Goal: Register for event/course

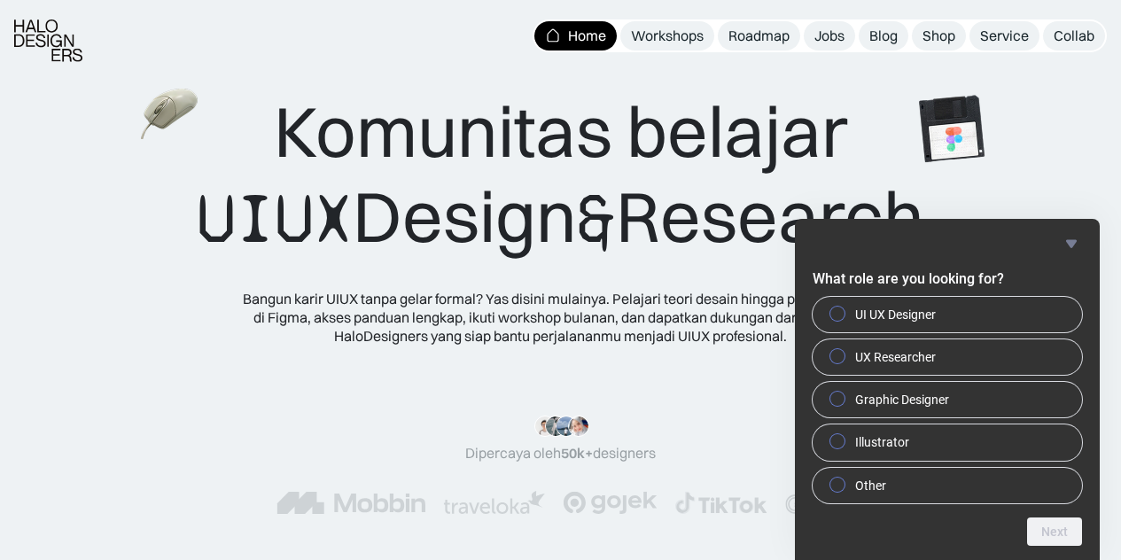
scroll to position [3202, 0]
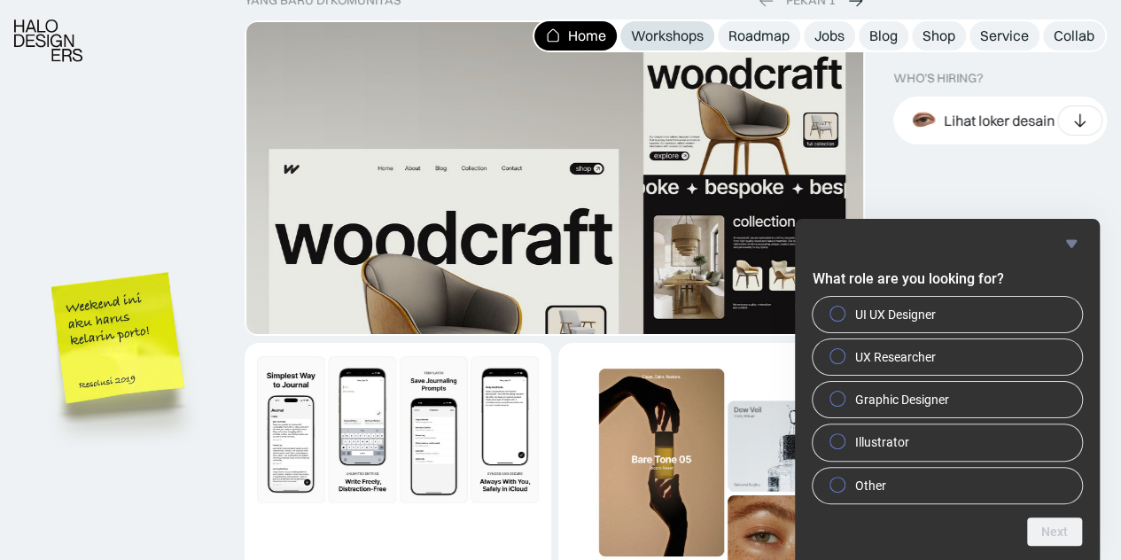
click at [671, 38] on div "Workshops" at bounding box center [667, 36] width 73 height 19
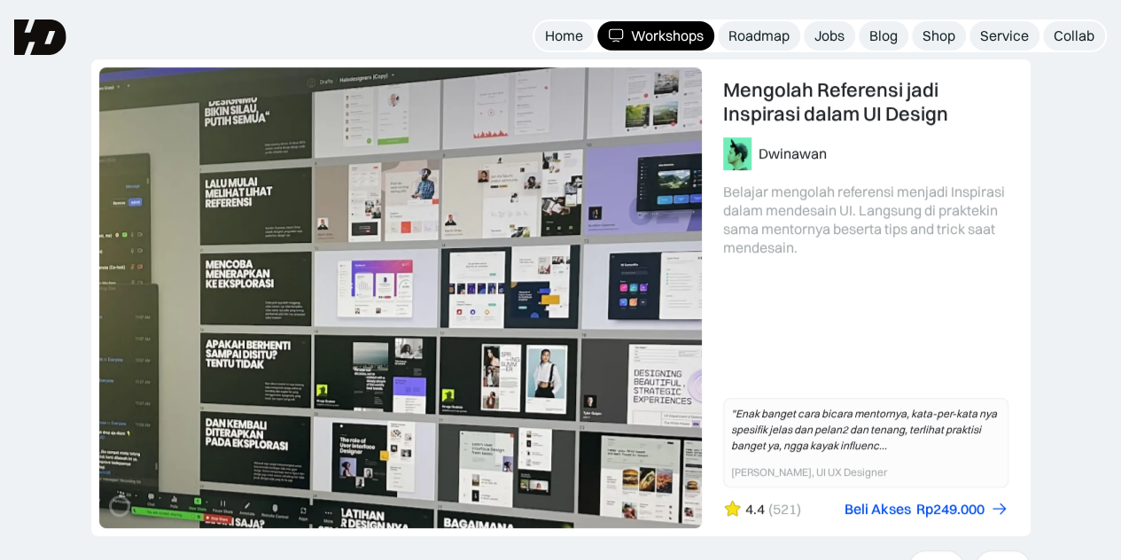
scroll to position [443, 0]
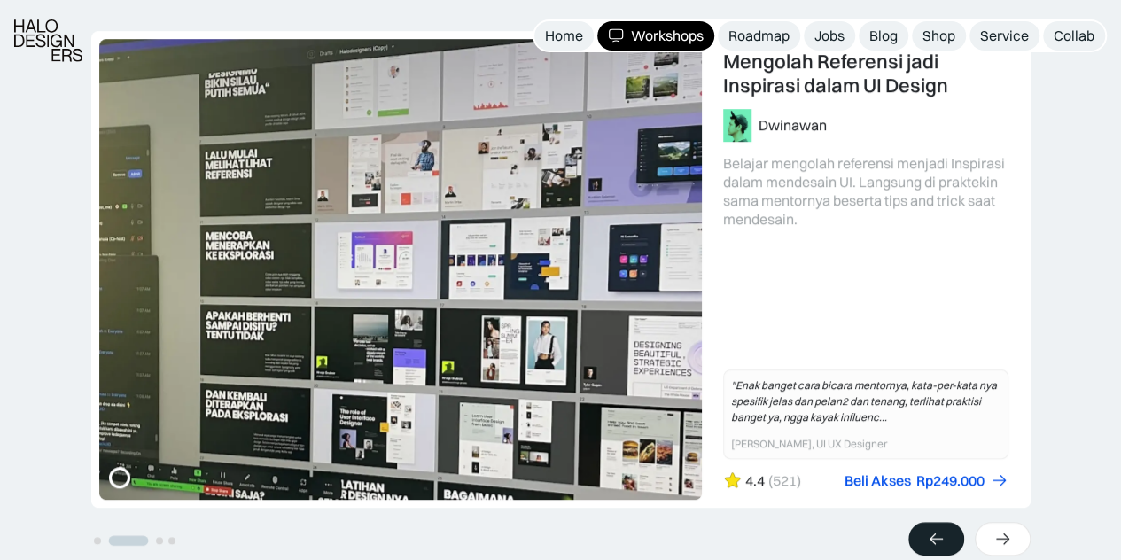
click at [941, 538] on icon at bounding box center [935, 540] width 13 height 12
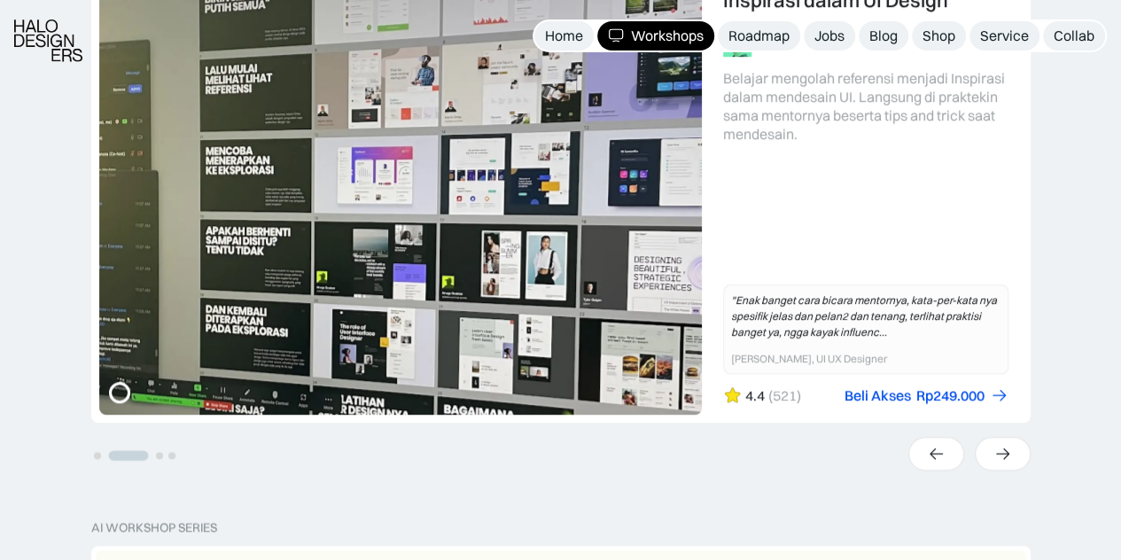
scroll to position [532, 0]
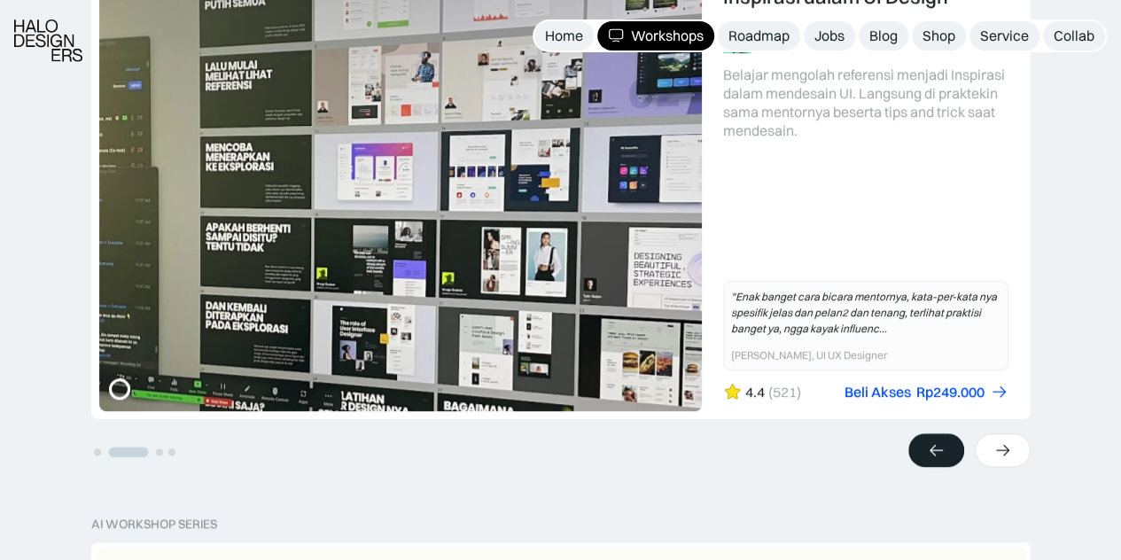
click at [932, 446] on icon at bounding box center [936, 450] width 19 height 18
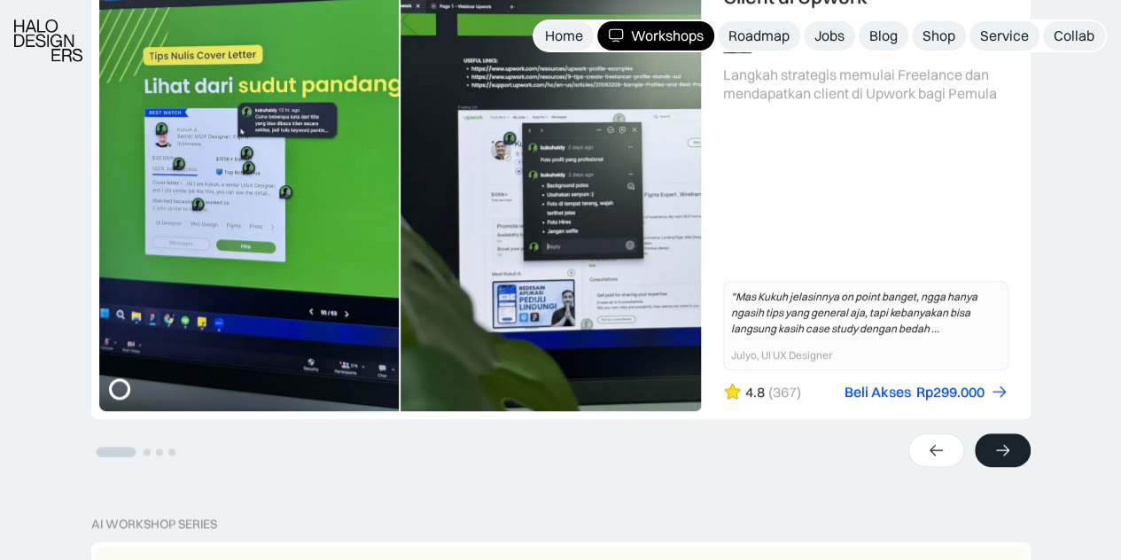
click at [993, 446] on icon at bounding box center [1002, 450] width 19 height 18
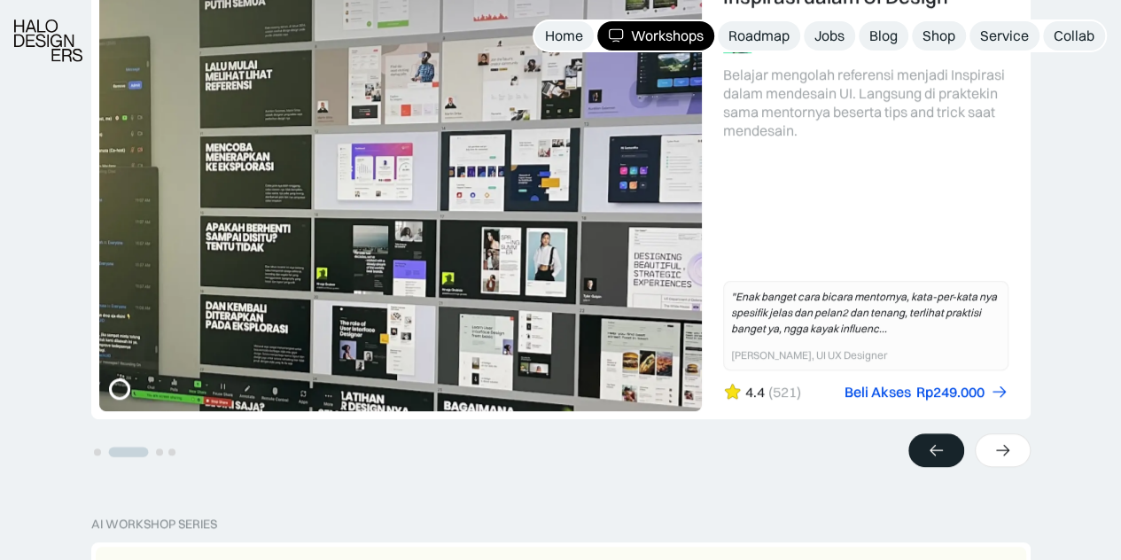
click at [945, 449] on icon at bounding box center [936, 450] width 19 height 18
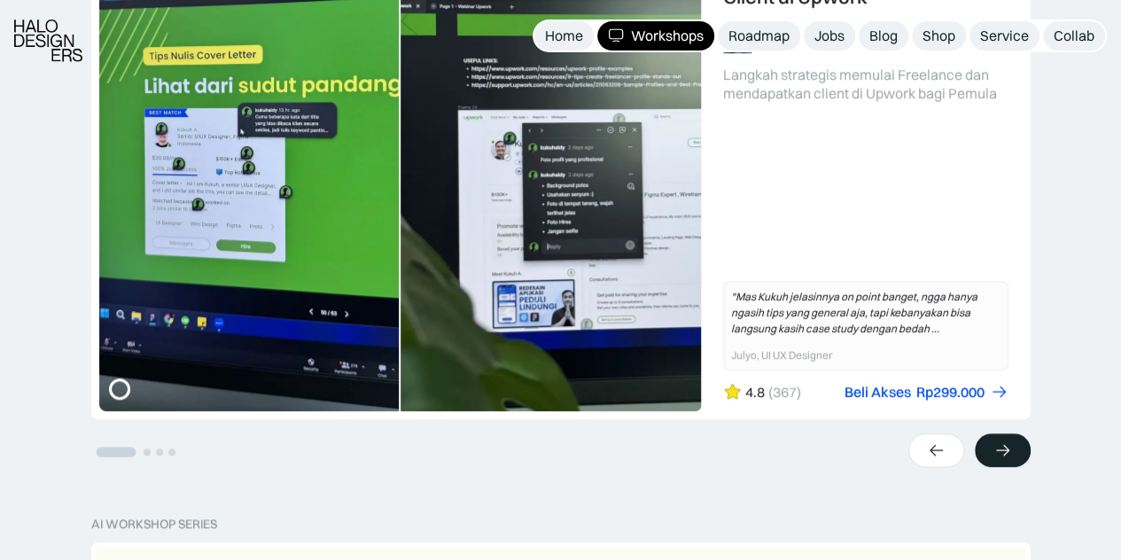
click at [1000, 450] on icon at bounding box center [1002, 451] width 13 height 12
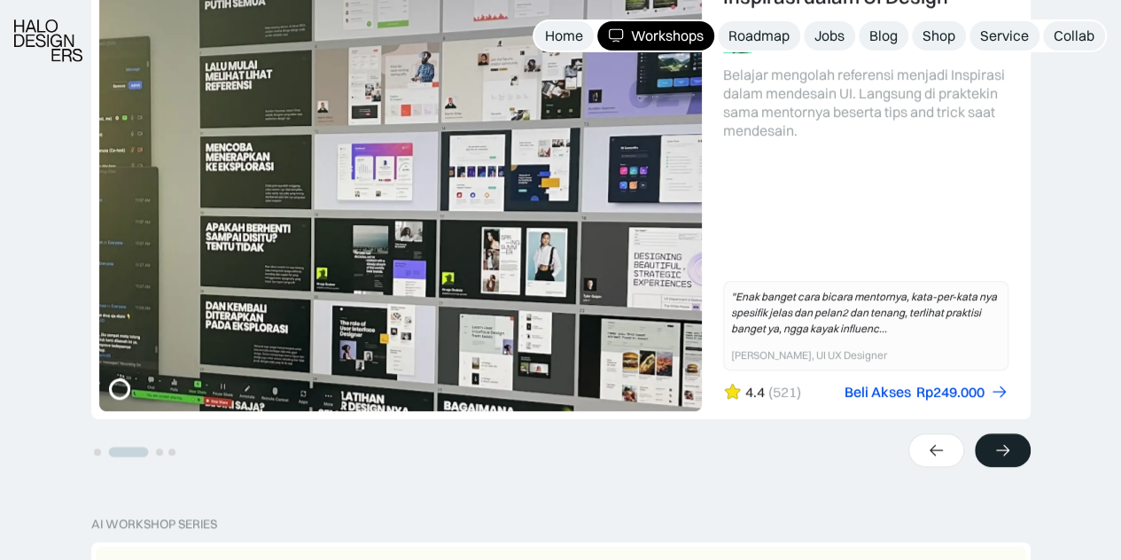
click at [1001, 451] on icon at bounding box center [1002, 450] width 19 height 18
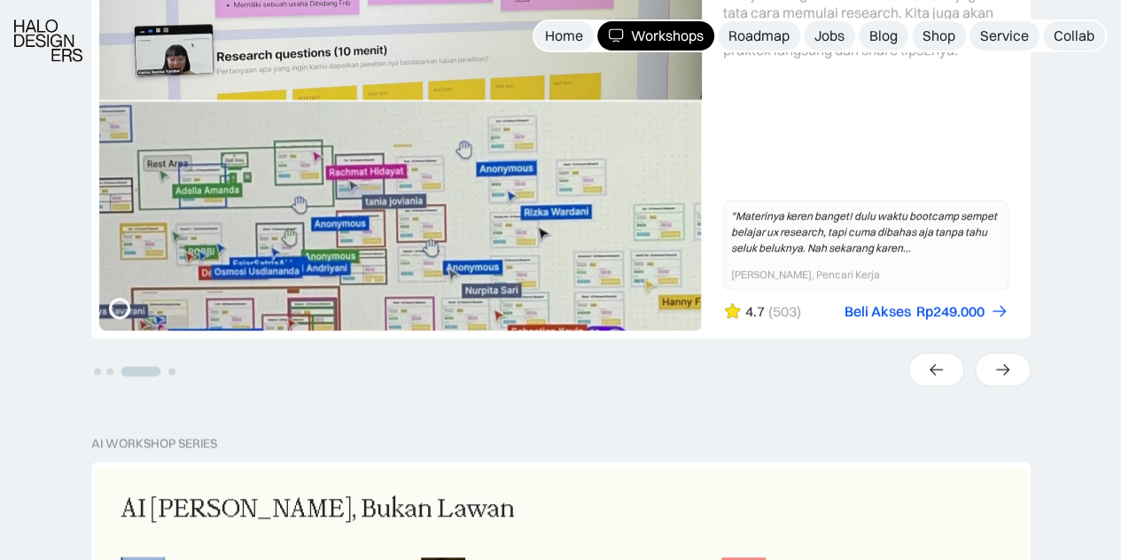
scroll to position [620, 0]
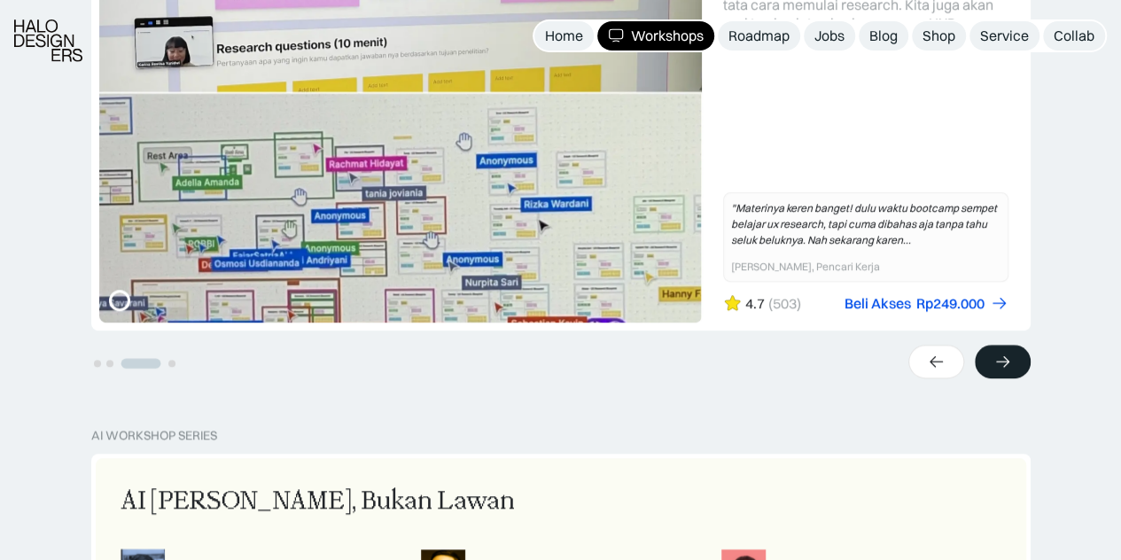
click at [1016, 357] on div at bounding box center [1003, 362] width 56 height 34
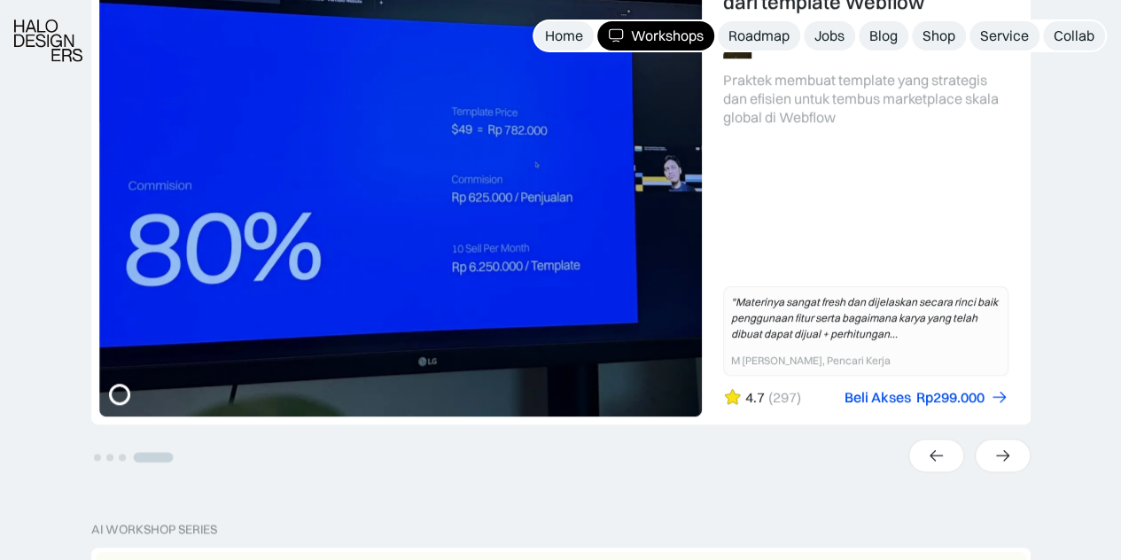
scroll to position [532, 0]
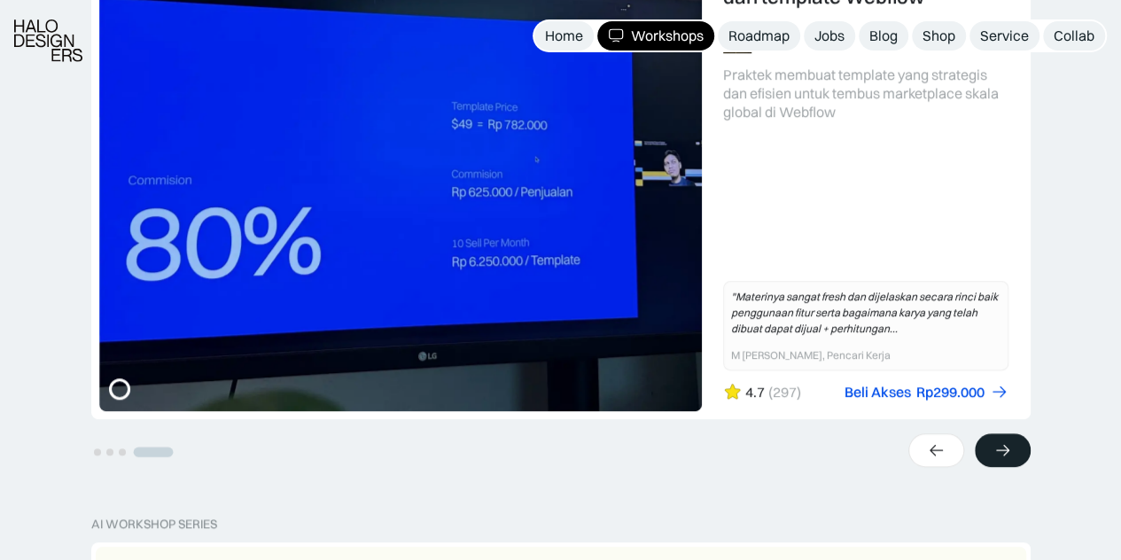
click at [1000, 451] on icon at bounding box center [1002, 450] width 19 height 18
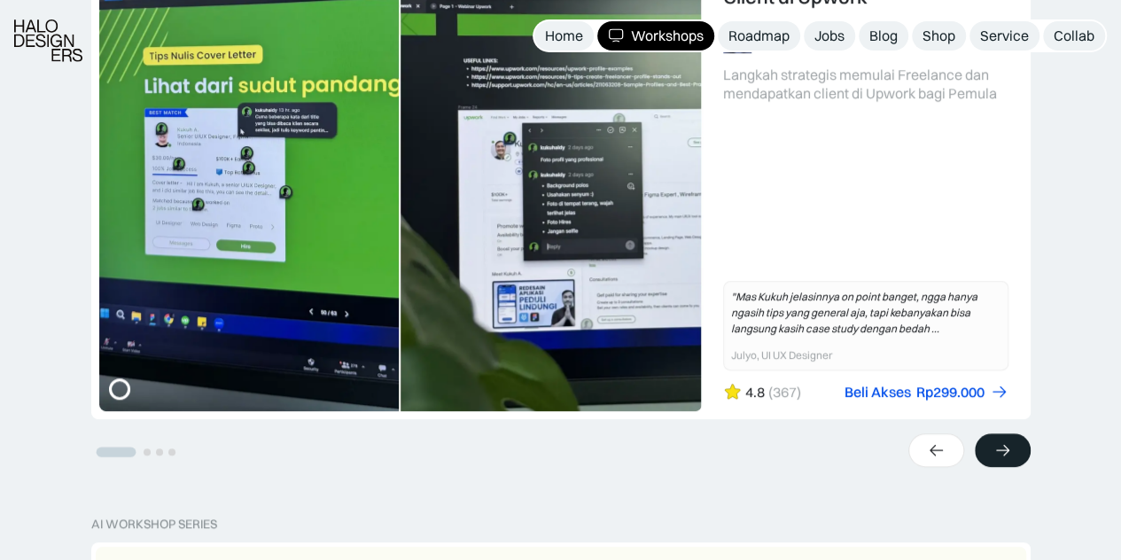
click at [988, 448] on div at bounding box center [1003, 450] width 56 height 34
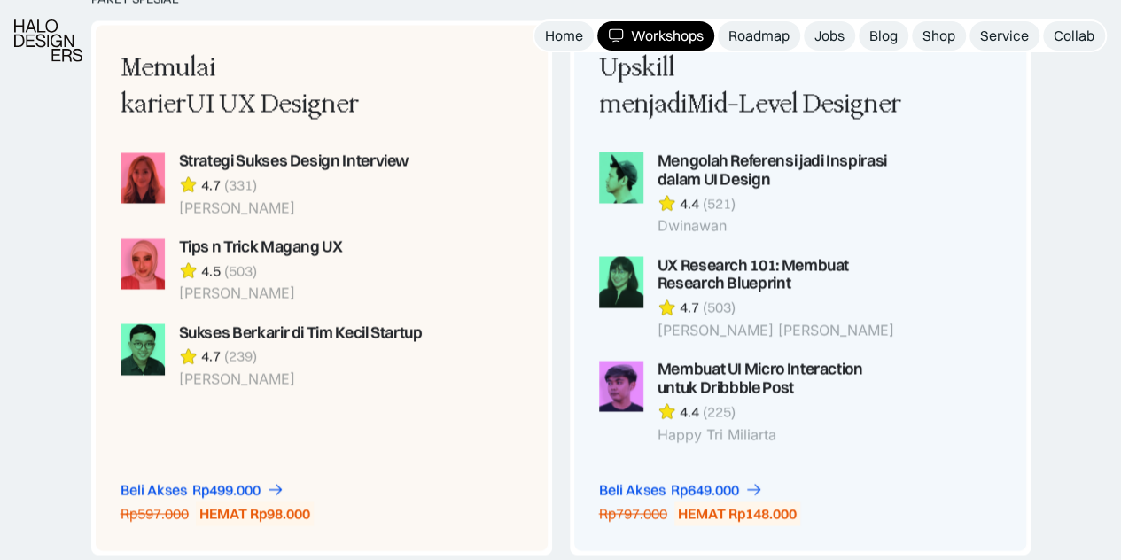
scroll to position [1507, 0]
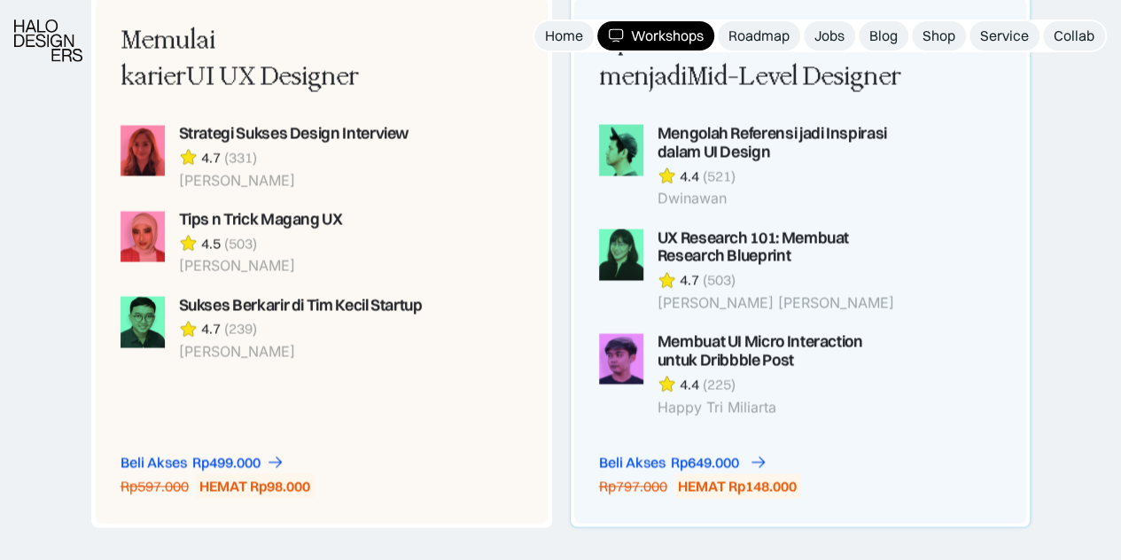
click at [760, 460] on icon at bounding box center [758, 462] width 13 height 12
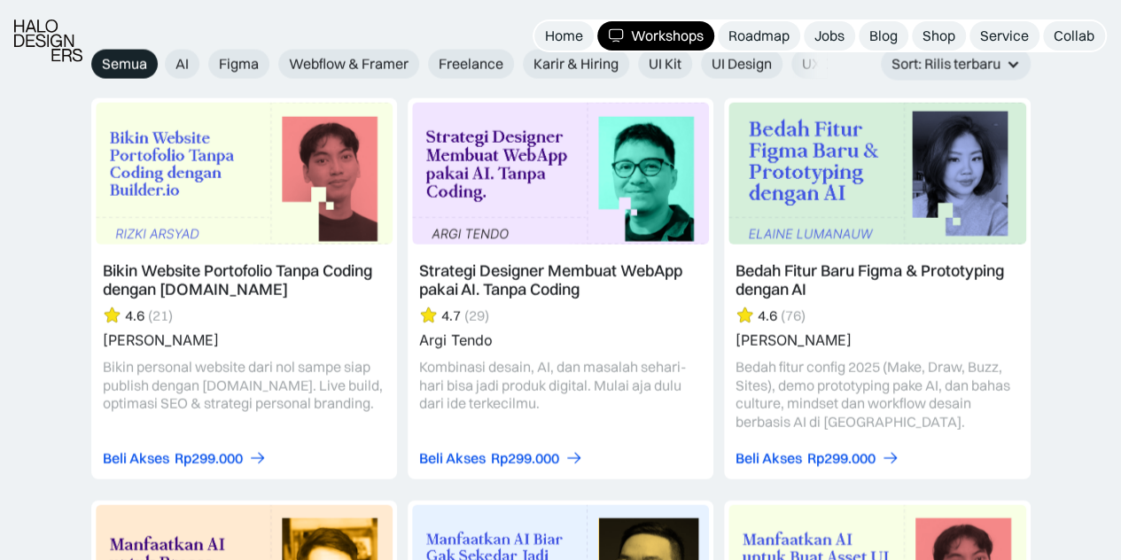
scroll to position [2038, 0]
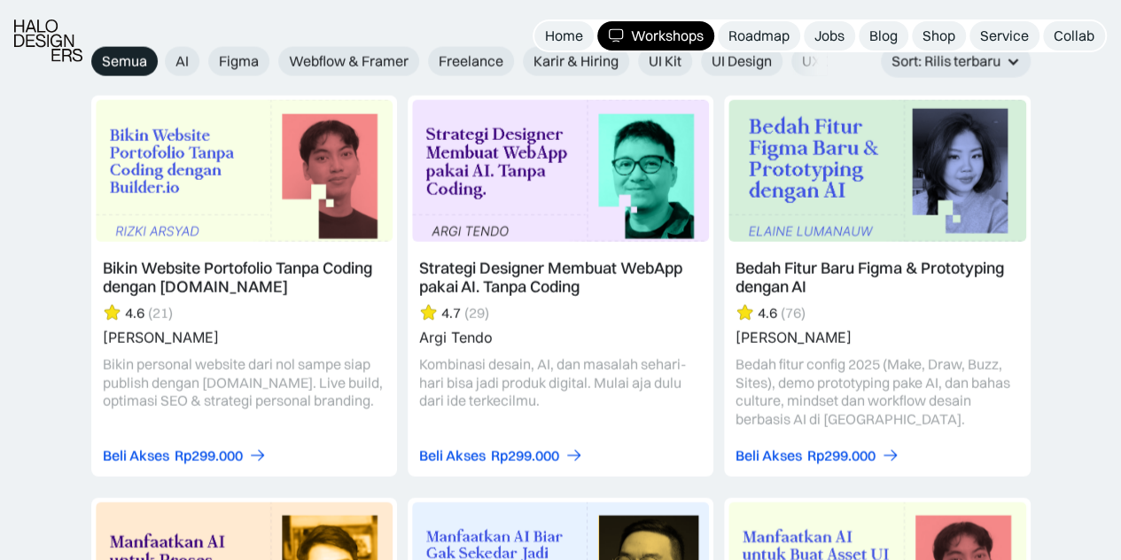
click at [965, 359] on link at bounding box center [877, 286] width 306 height 381
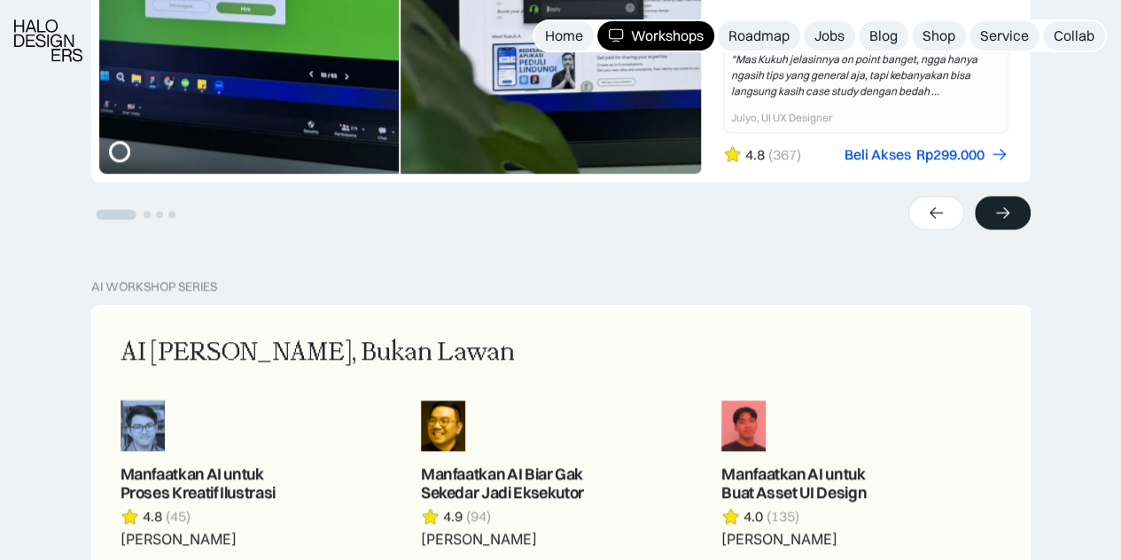
scroll to position [798, 0]
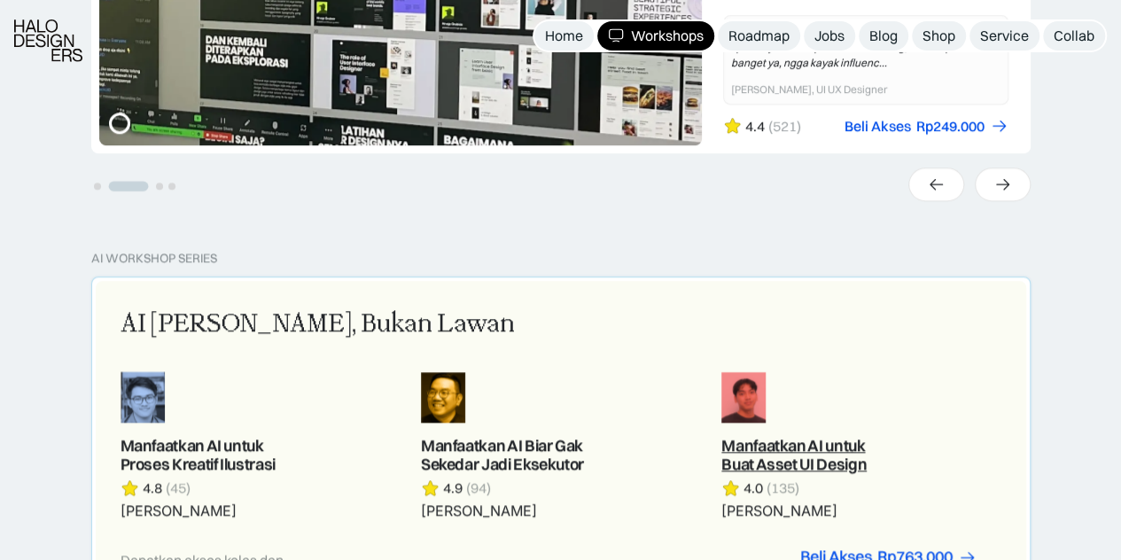
click at [737, 460] on link at bounding box center [860, 445] width 279 height 149
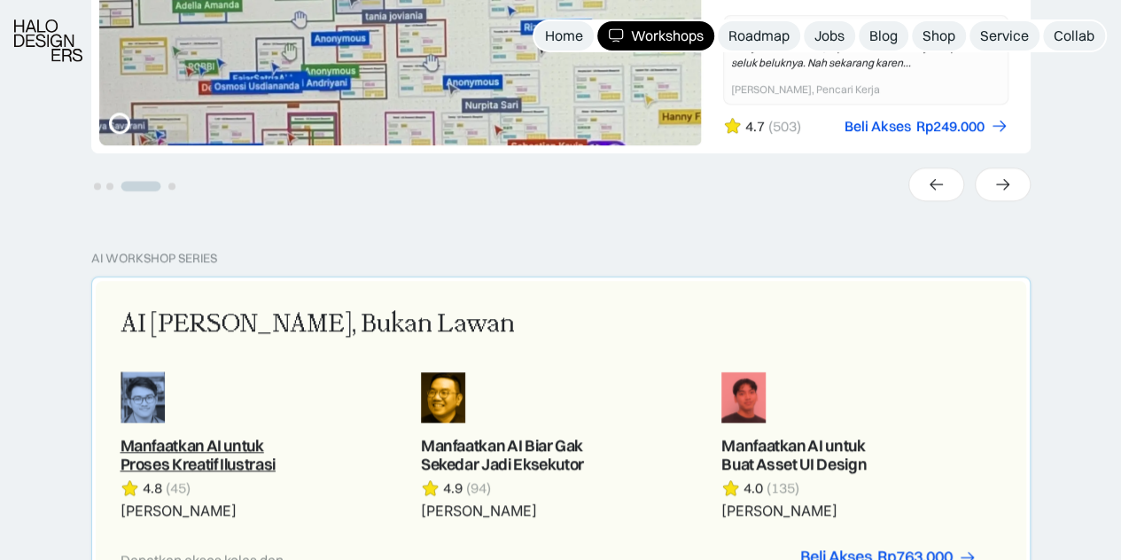
click at [234, 450] on link at bounding box center [260, 445] width 279 height 149
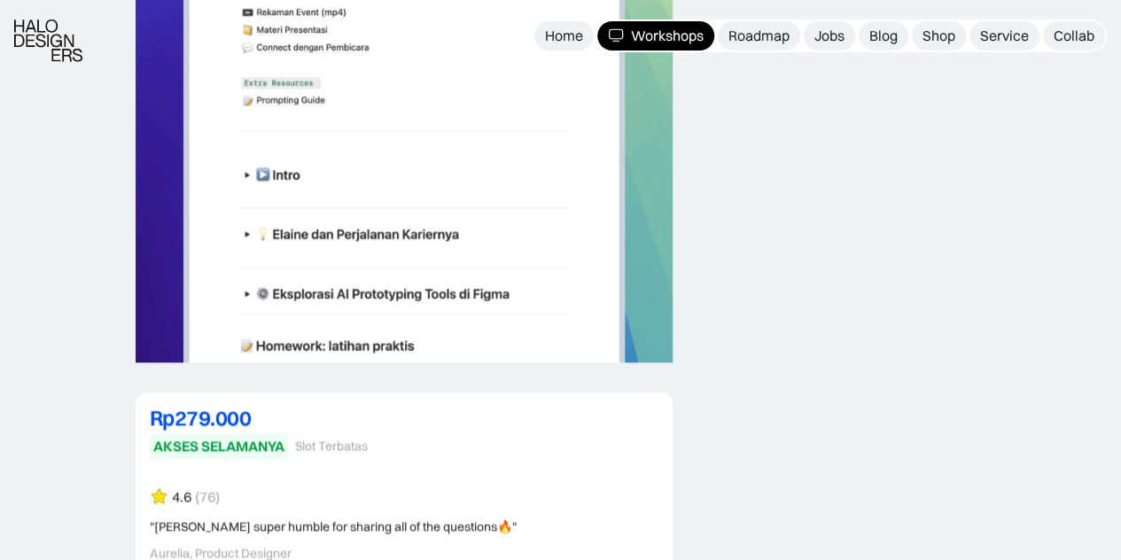
scroll to position [4165, 0]
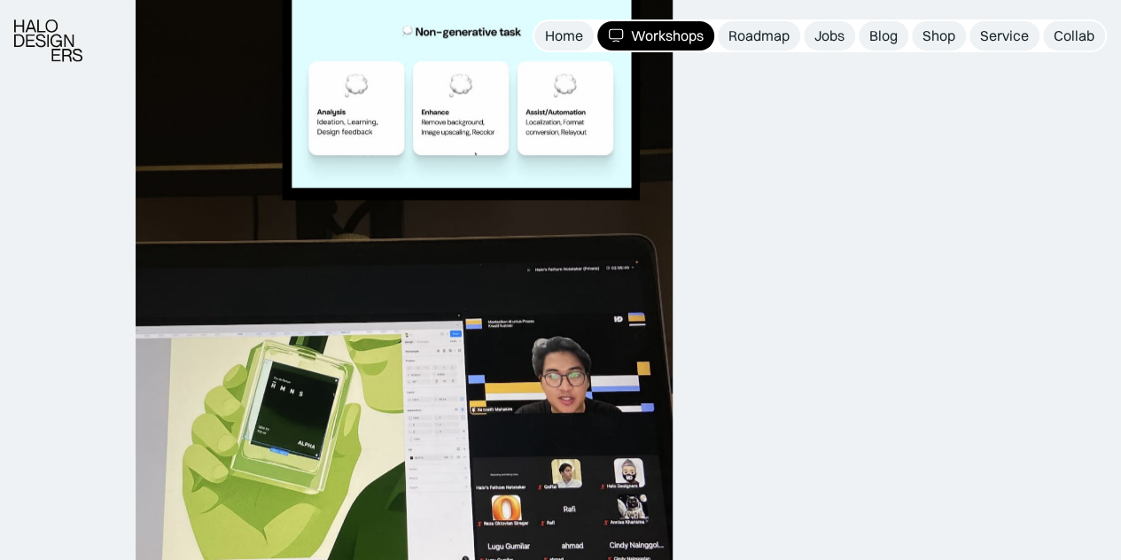
scroll to position [2038, 0]
